Goal: Information Seeking & Learning: Find specific fact

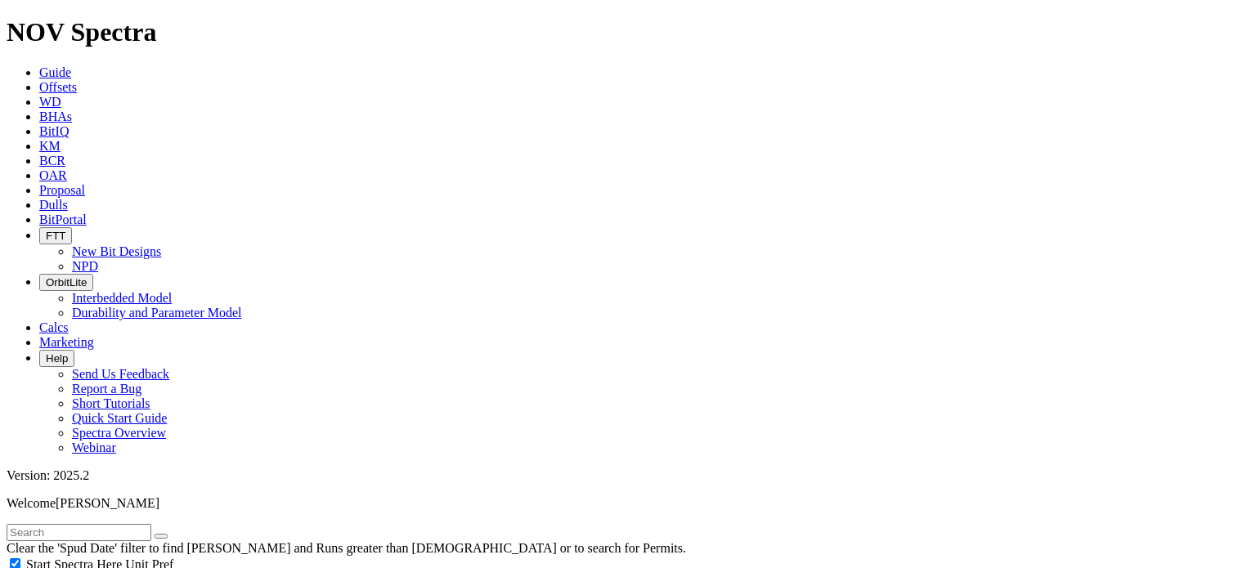
scroll to position [259655, 0]
drag, startPoint x: 0, startPoint y: 0, endPoint x: 922, endPoint y: 25, distance: 921.9
click at [94, 335] on span "Marketing" at bounding box center [66, 342] width 55 height 14
click at [39, 139] on icon at bounding box center [39, 146] width 0 height 14
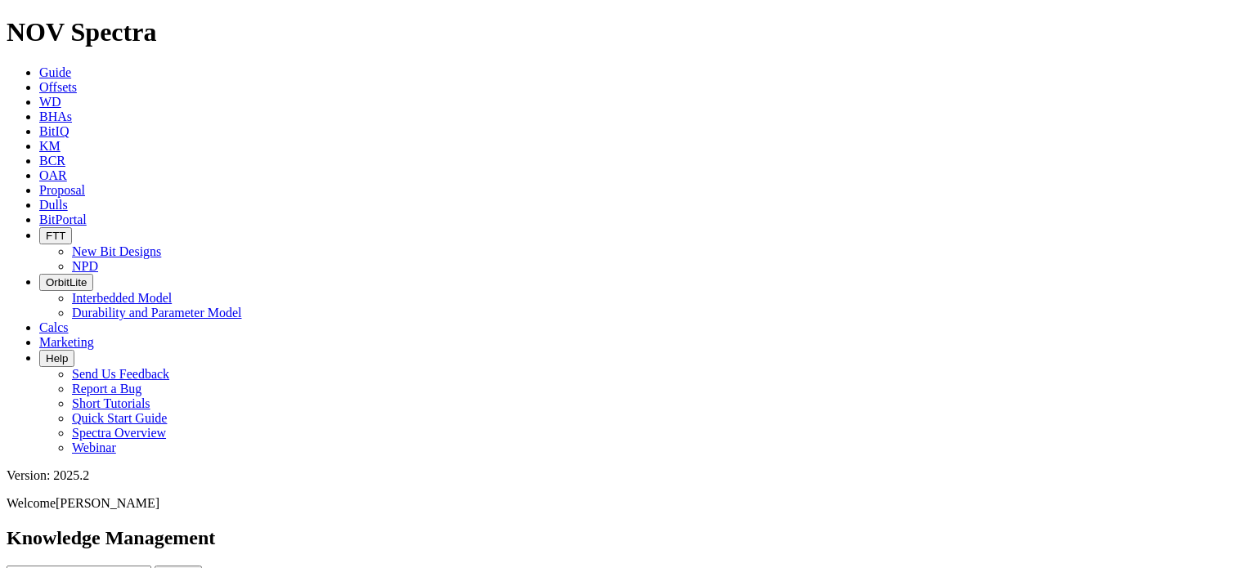
click at [151, 566] on input "text" at bounding box center [79, 574] width 145 height 17
type input "eclipse"
click at [202, 566] on button "Search" at bounding box center [178, 574] width 47 height 17
click at [151, 566] on input "eclipse" at bounding box center [79, 574] width 145 height 17
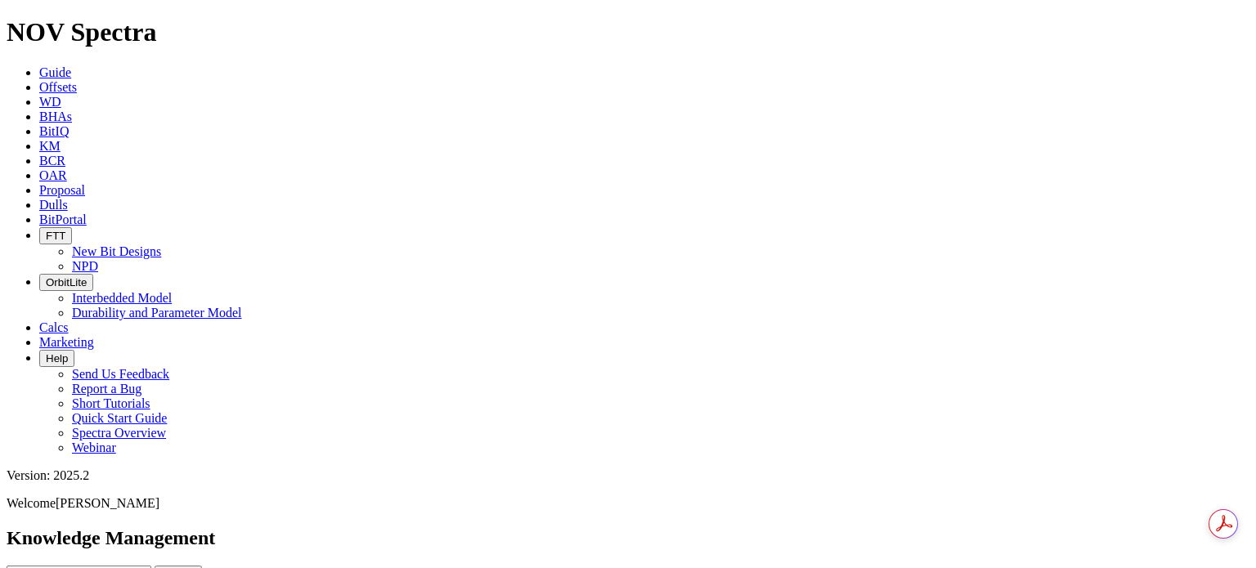
type input "eclipse video"
click at [155, 566] on button "Search" at bounding box center [178, 574] width 47 height 17
click at [151, 566] on input "eclipse video" at bounding box center [79, 574] width 145 height 17
type input "eclipse"
click at [202, 566] on button "Search" at bounding box center [178, 574] width 47 height 17
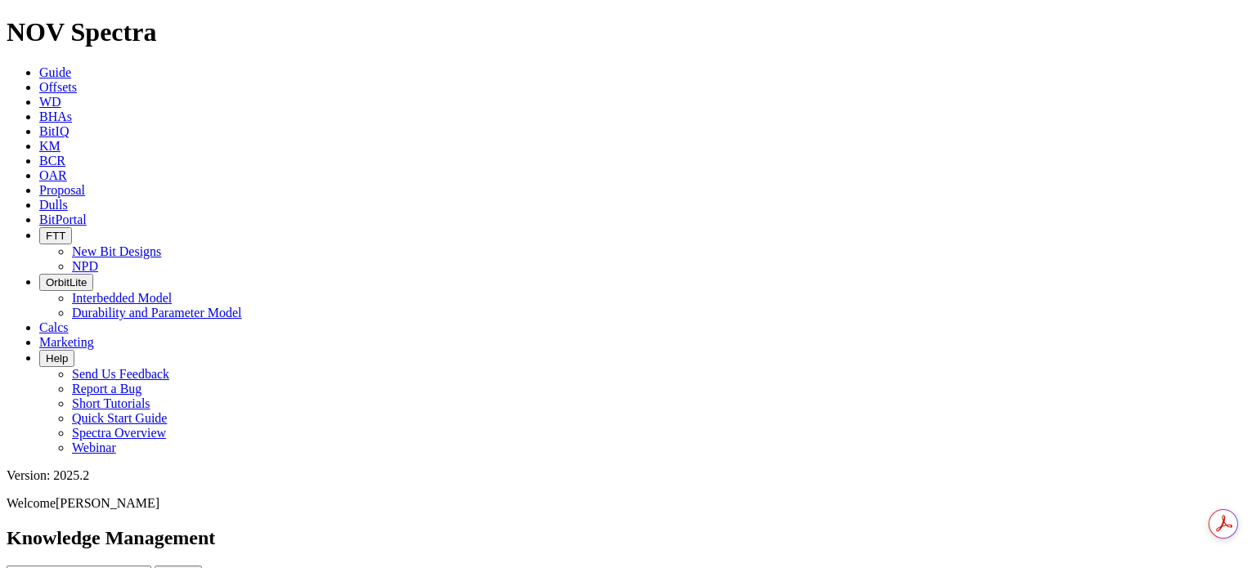
click at [151, 566] on input "eclipse" at bounding box center [79, 574] width 145 height 17
type input "eclipse external"
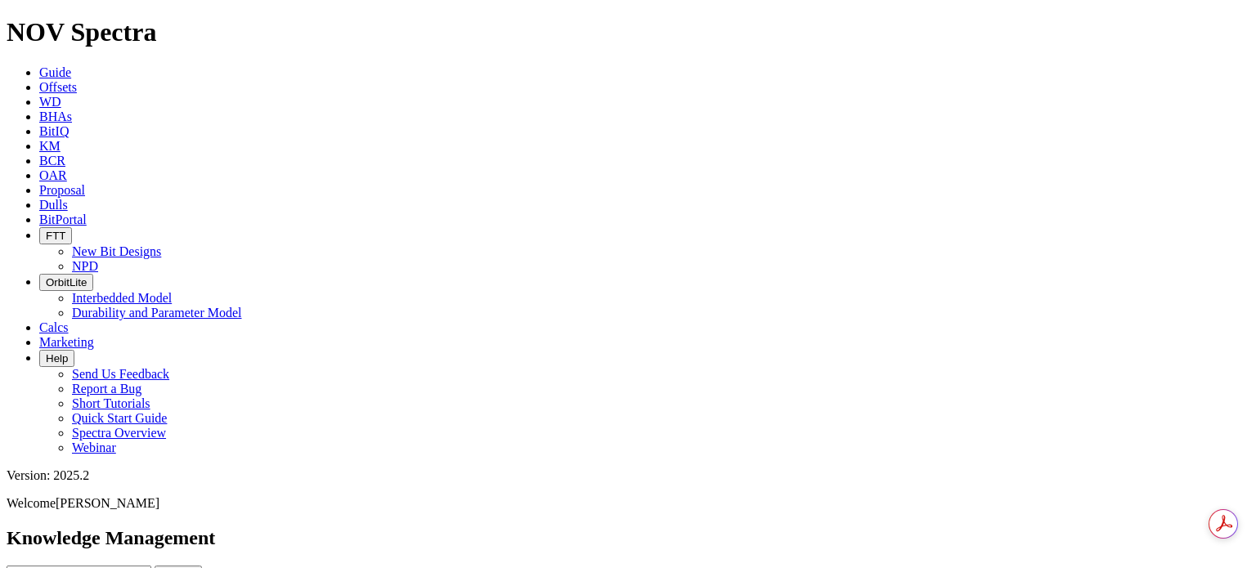
click at [155, 566] on button "Search" at bounding box center [178, 574] width 47 height 17
click at [77, 80] on span "Offsets" at bounding box center [58, 87] width 38 height 14
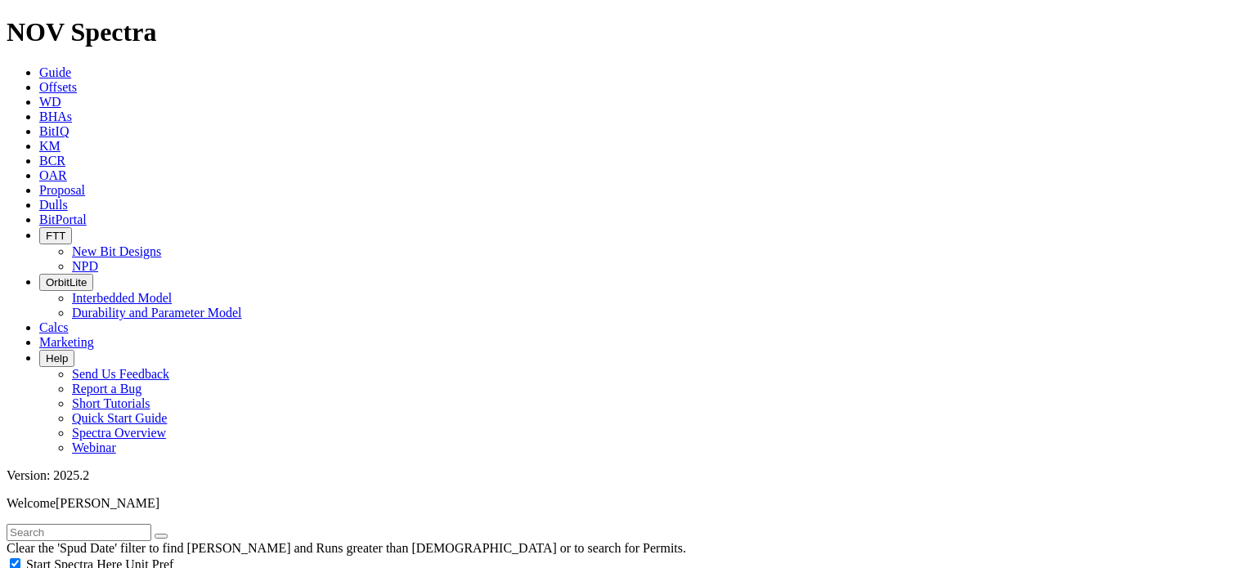
scroll to position [51161, 0]
